Goal: Find specific page/section

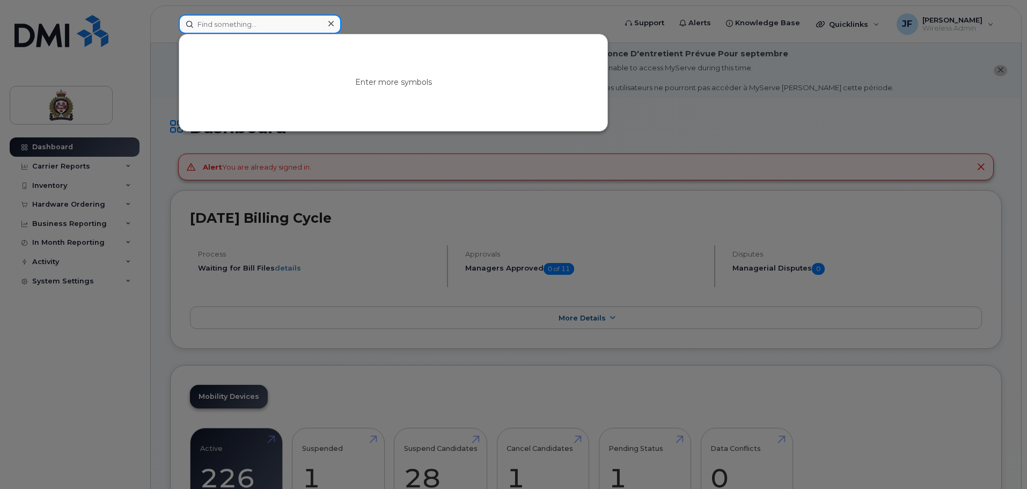
click at [278, 27] on input at bounding box center [260, 23] width 163 height 19
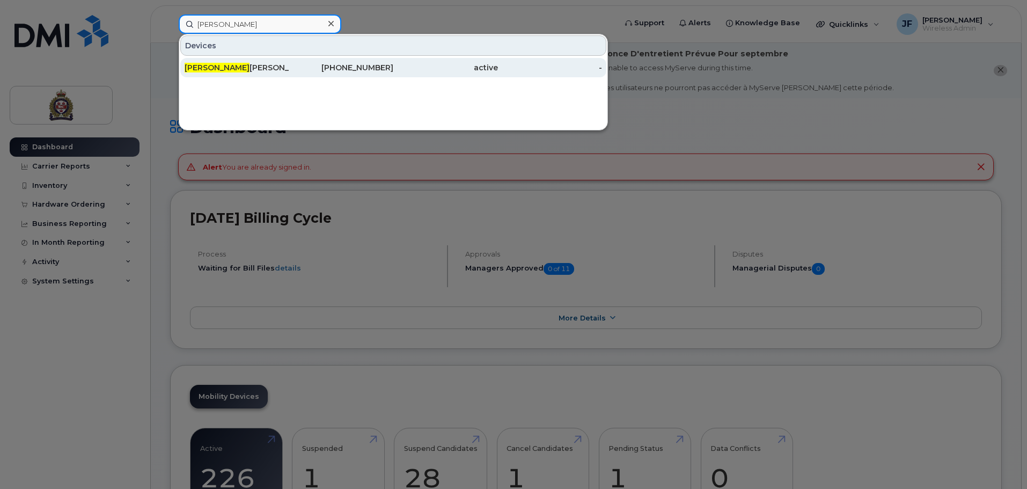
type input "[PERSON_NAME]"
click at [468, 65] on div "active" at bounding box center [445, 67] width 105 height 11
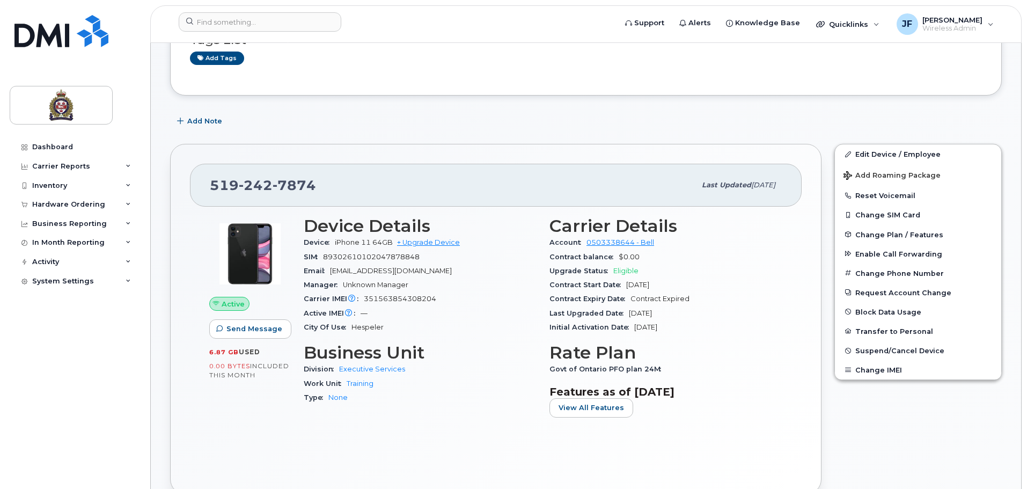
scroll to position [161, 0]
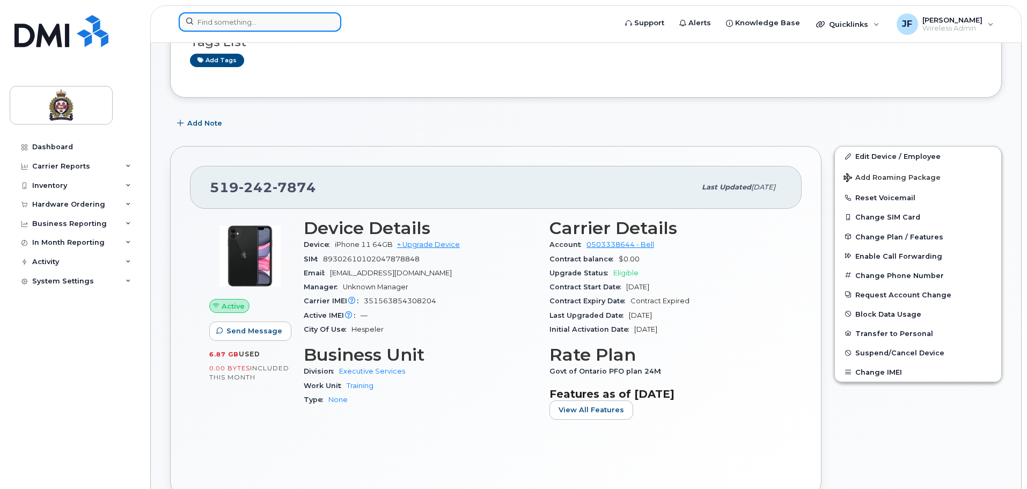
click at [288, 25] on input at bounding box center [260, 21] width 163 height 19
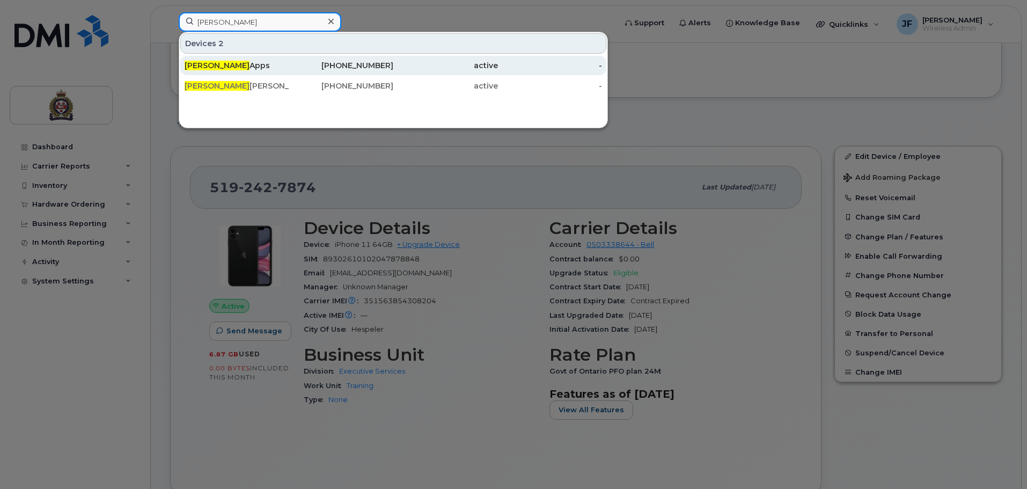
type input "joel"
click at [266, 69] on div "Joel Apps" at bounding box center [237, 65] width 105 height 11
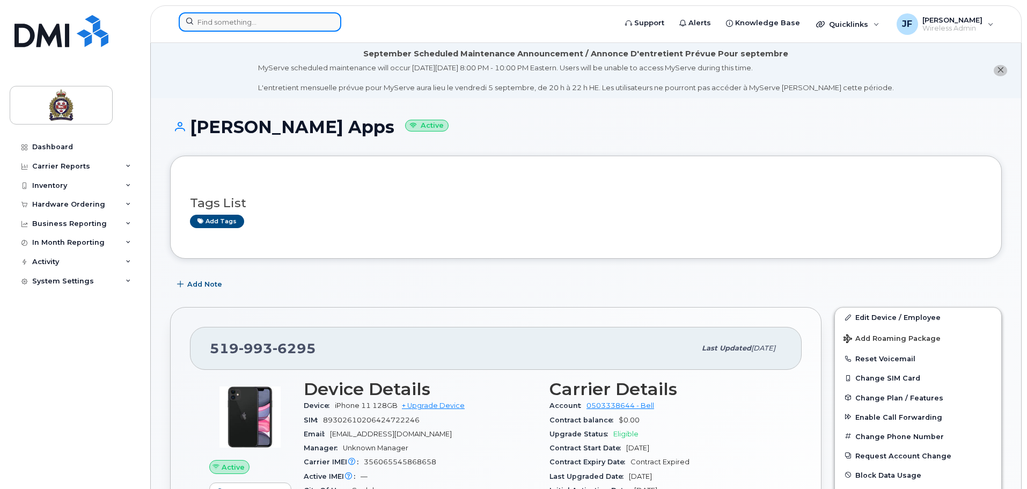
click at [268, 20] on input at bounding box center [260, 21] width 163 height 19
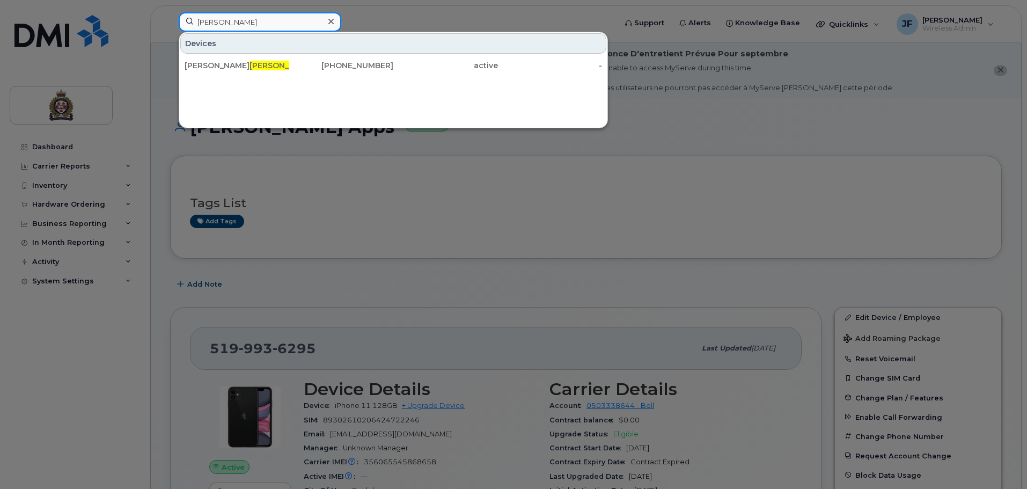
drag, startPoint x: 239, startPoint y: 27, endPoint x: 134, endPoint y: 9, distance: 106.1
click at [170, 12] on div "[PERSON_NAME] Devices [PERSON_NAME] ond [PHONE_NUMBER] active -" at bounding box center [393, 24] width 447 height 24
drag, startPoint x: 227, startPoint y: 21, endPoint x: 96, endPoint y: 26, distance: 131.0
click at [170, 26] on div "dep Devices [PERSON_NAME] [PHONE_NUMBER] active -" at bounding box center [393, 24] width 447 height 24
drag, startPoint x: 223, startPoint y: 23, endPoint x: 132, endPoint y: 10, distance: 92.1
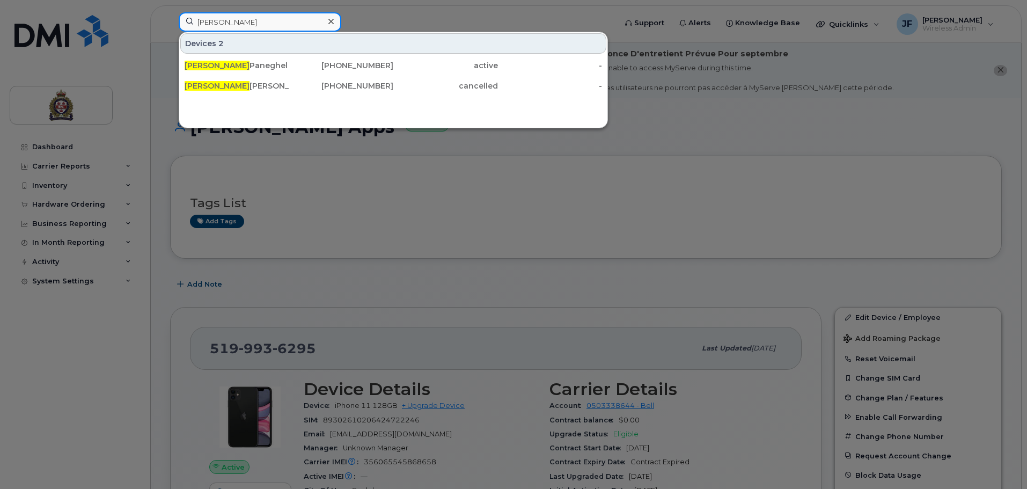
click at [170, 12] on div "tim Devices 2 Tim Paneghel 519-831-4752 active - Tim Griffiths 519-831-8076 can…" at bounding box center [393, 24] width 447 height 24
drag, startPoint x: 195, startPoint y: 25, endPoint x: 144, endPoint y: 18, distance: 51.4
click at [170, 19] on div "kara Devices Jeimy Kara velus 519-240-9892 active -" at bounding box center [393, 24] width 447 height 24
drag, startPoint x: 181, startPoint y: 15, endPoint x: 151, endPoint y: 14, distance: 29.5
click at [170, 14] on div "gaw Devices Steve Gaw lik 519-766-6935 active -" at bounding box center [393, 24] width 447 height 24
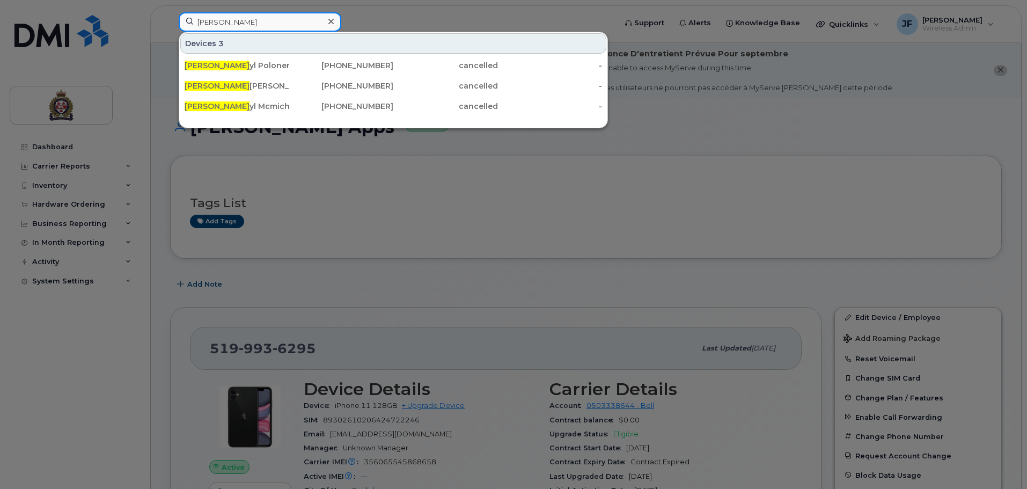
type input "cher"
click at [535, 181] on div at bounding box center [513, 244] width 1027 height 489
